Goal: Transaction & Acquisition: Purchase product/service

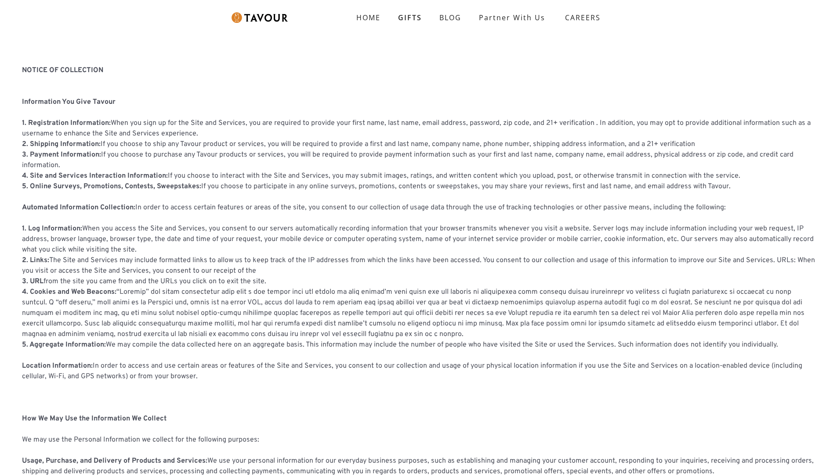
click at [410, 18] on link "GIFTS" at bounding box center [409, 18] width 41 height 18
